Goal: Information Seeking & Learning: Learn about a topic

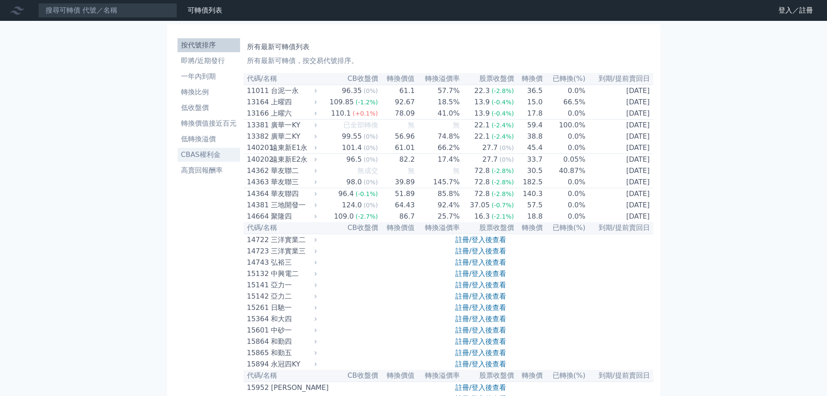
click at [213, 160] on link "CBAS權利金" at bounding box center [209, 155] width 63 height 14
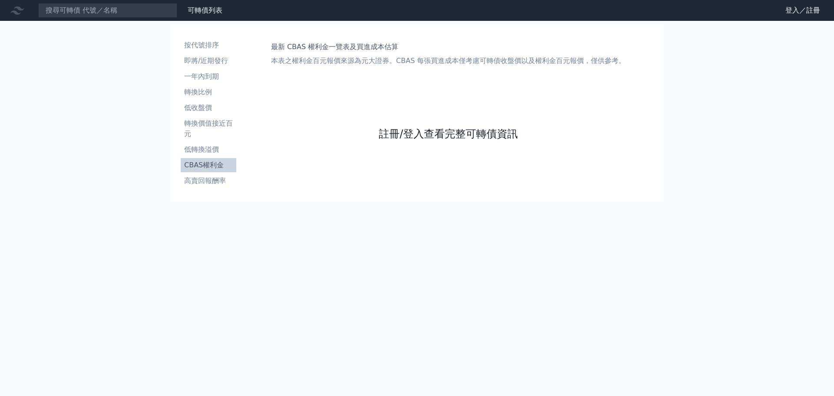
click at [431, 132] on link "註冊/登入查看完整可轉債資訊" at bounding box center [448, 134] width 139 height 14
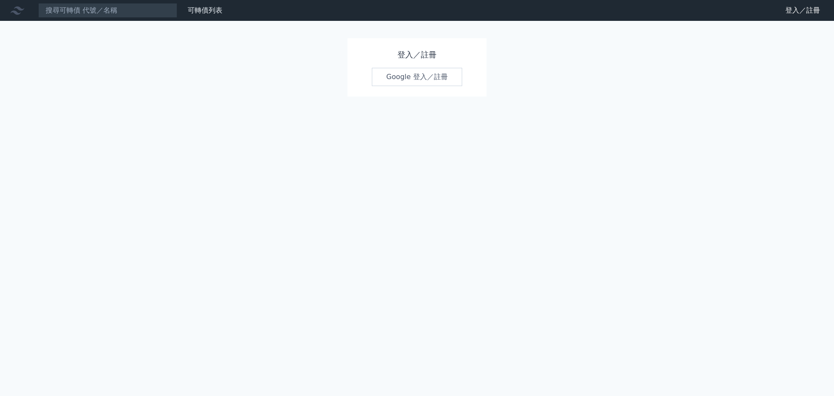
click at [401, 73] on link "Google 登入／註冊" at bounding box center [417, 77] width 90 height 18
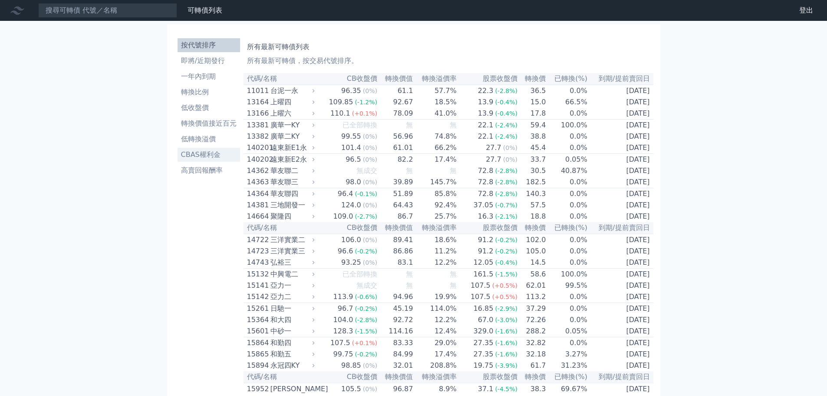
click at [227, 149] on li "CBAS權利金" at bounding box center [209, 154] width 63 height 10
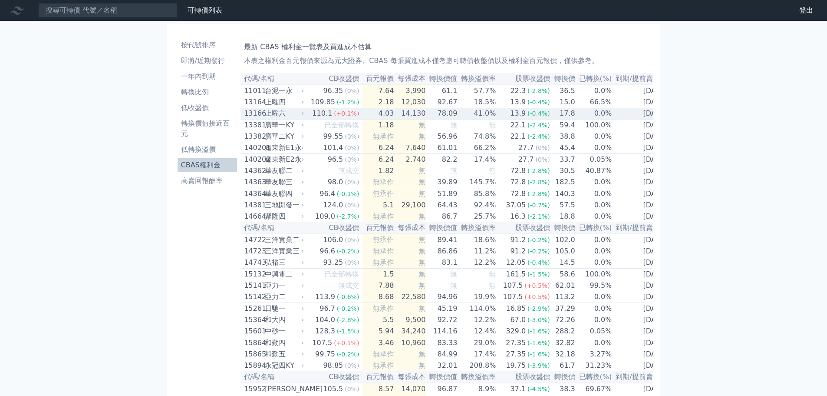
click at [438, 119] on td "78.09" at bounding box center [442, 114] width 32 height 12
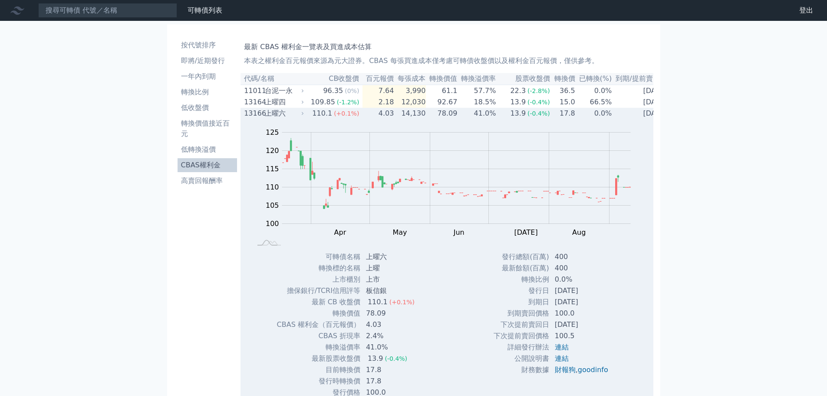
click at [438, 119] on td "78.09" at bounding box center [442, 113] width 32 height 11
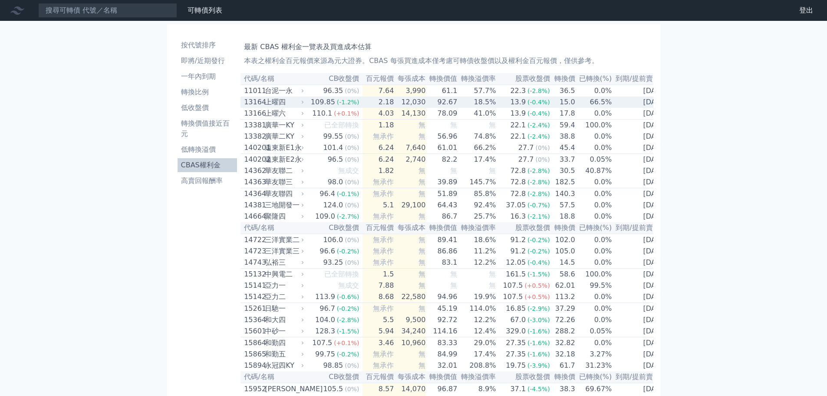
click at [448, 104] on td "92.67" at bounding box center [442, 101] width 32 height 11
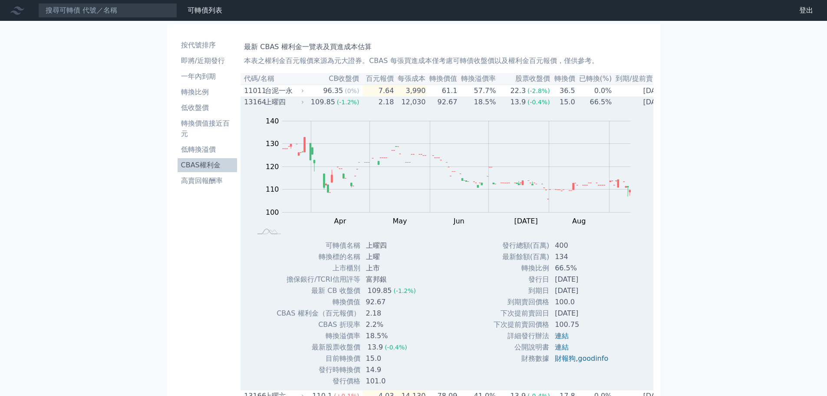
click at [448, 104] on td "92.67" at bounding box center [442, 101] width 32 height 11
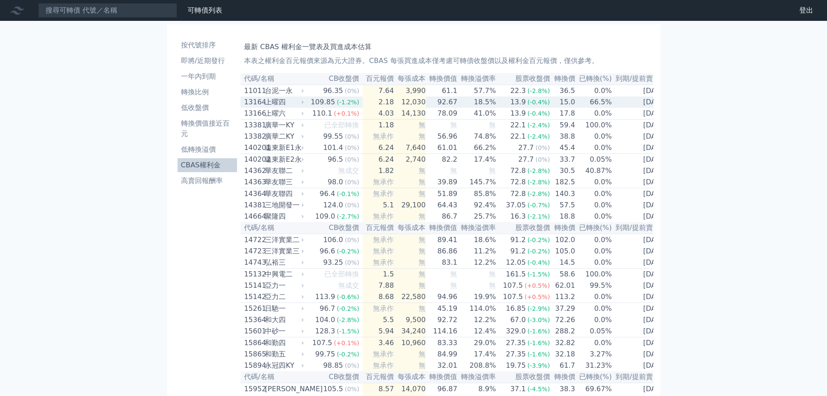
click at [448, 106] on td "92.67" at bounding box center [442, 101] width 32 height 11
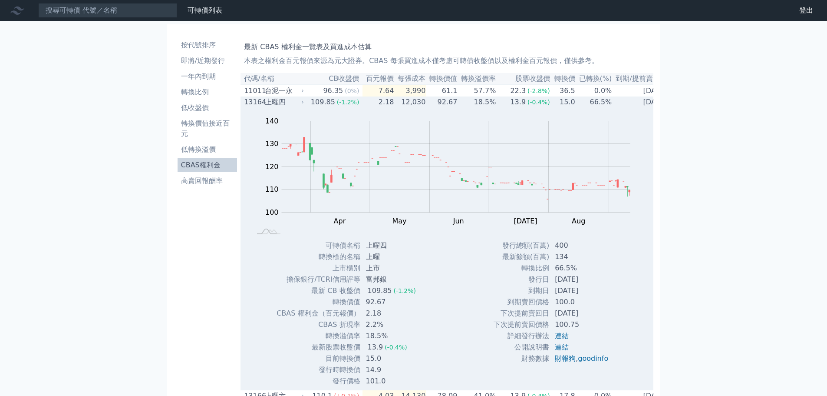
click at [448, 106] on td "92.67" at bounding box center [442, 101] width 32 height 11
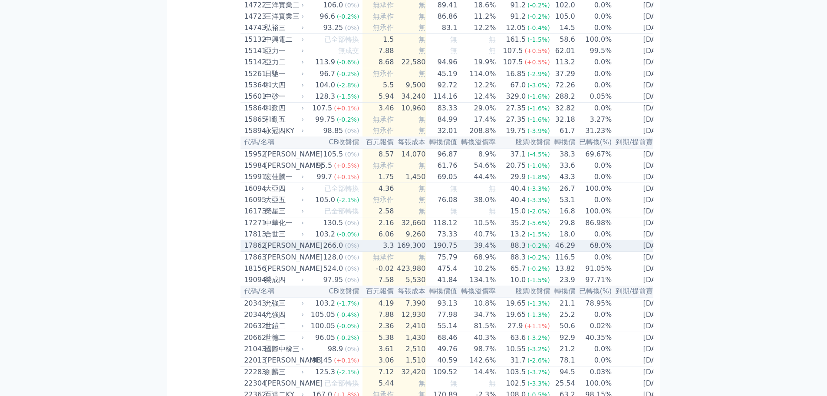
scroll to position [261, 0]
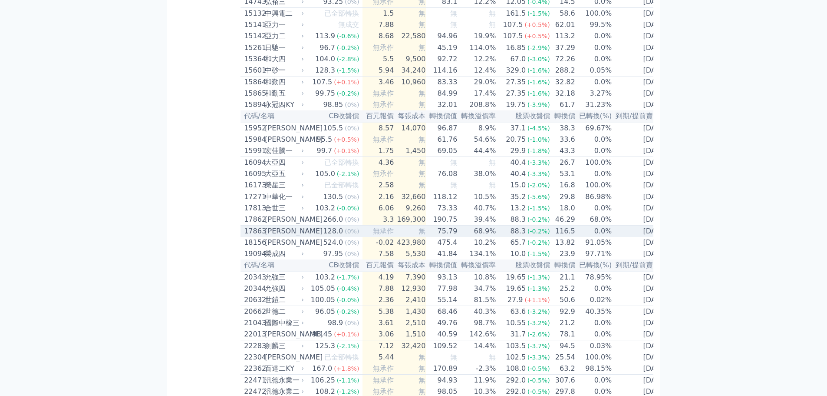
click at [441, 237] on td "75.79" at bounding box center [442, 231] width 32 height 12
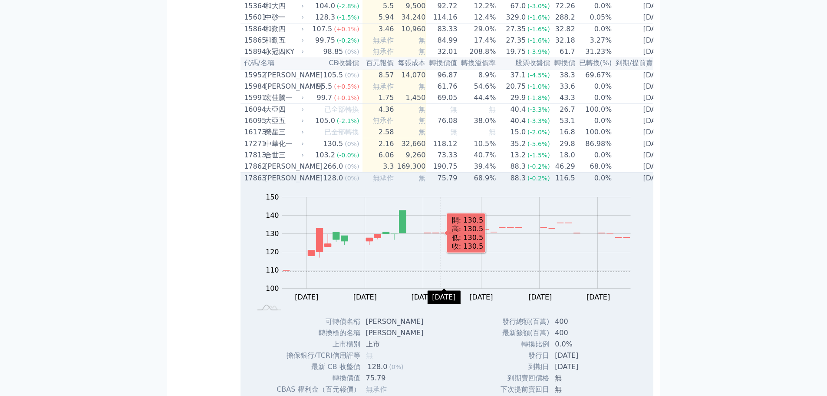
scroll to position [304, 0]
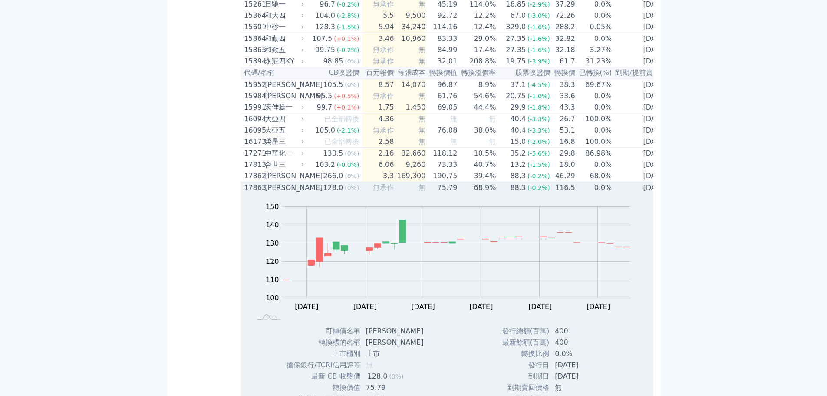
click at [439, 194] on td "75.79" at bounding box center [442, 188] width 32 height 12
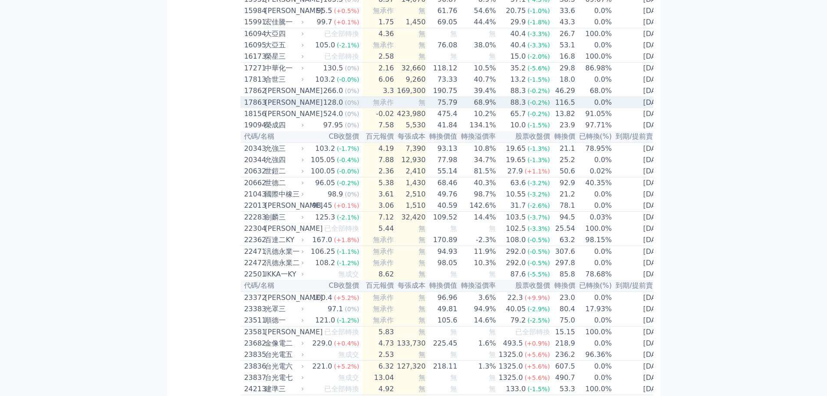
scroll to position [391, 0]
